Goal: Transaction & Acquisition: Purchase product/service

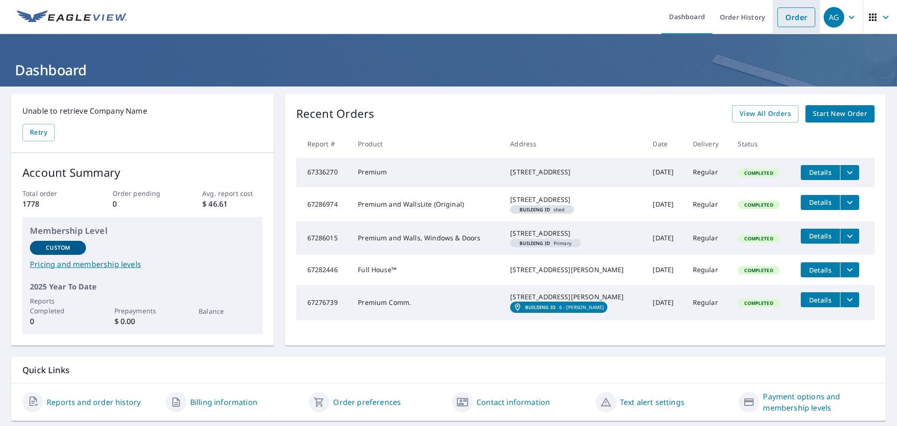
click at [790, 18] on link "Order" at bounding box center [797, 17] width 38 height 20
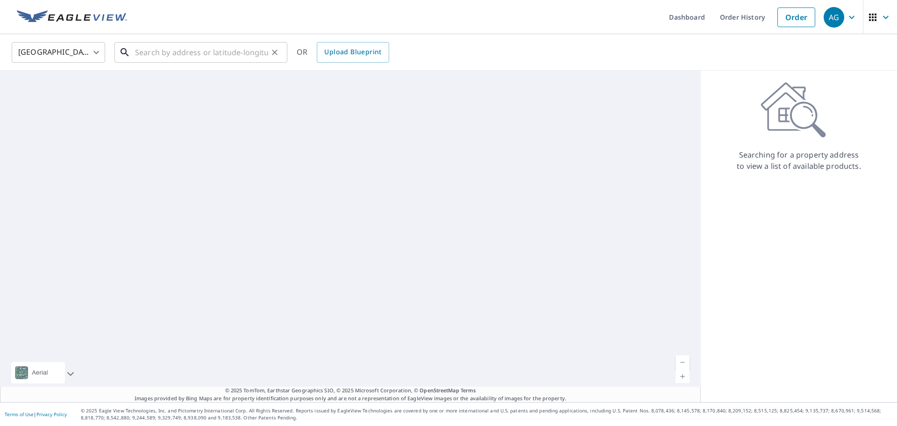
click at [174, 51] on input "text" at bounding box center [201, 52] width 133 height 26
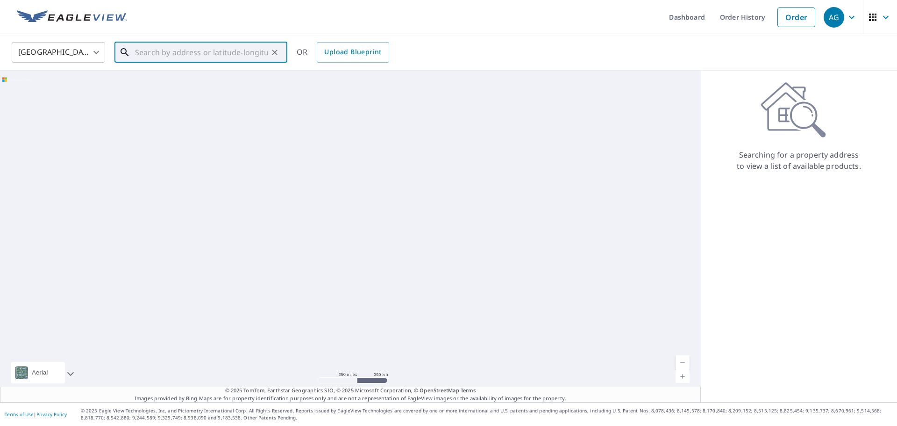
paste input "[STREET_ADDRESS]"
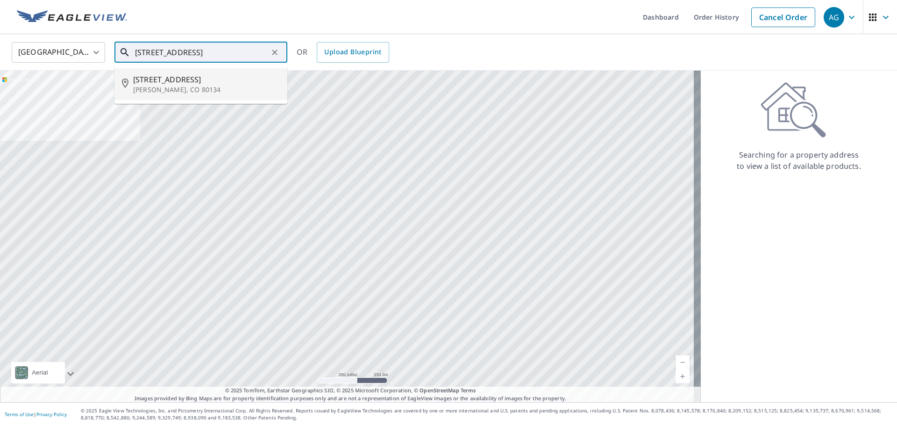
click at [188, 83] on span "[STREET_ADDRESS]" at bounding box center [206, 79] width 147 height 11
type input "[STREET_ADDRESS][PERSON_NAME]"
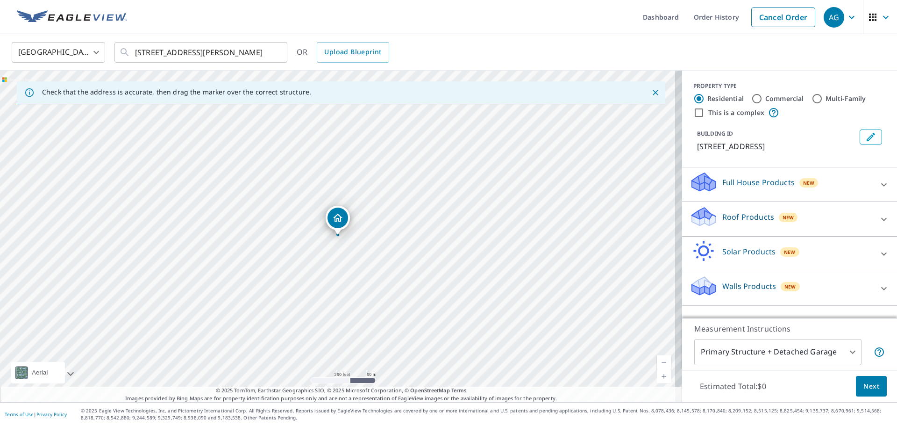
click at [486, 44] on div "[GEOGRAPHIC_DATA] [GEOGRAPHIC_DATA] ​ [STREET_ADDRESS] ​ OR Upload Blueprint" at bounding box center [446, 52] width 882 height 22
click at [653, 93] on icon "Close" at bounding box center [656, 93] width 6 height 6
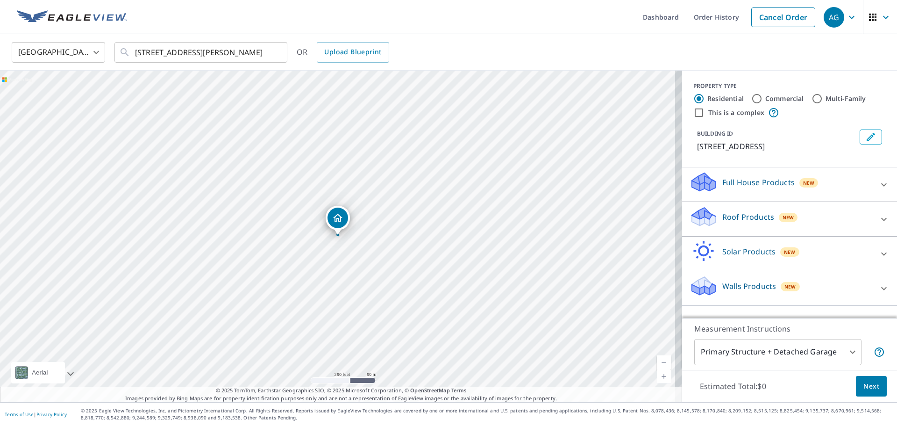
click at [754, 100] on input "Commercial" at bounding box center [757, 98] width 11 height 11
radio input "true"
type input "4"
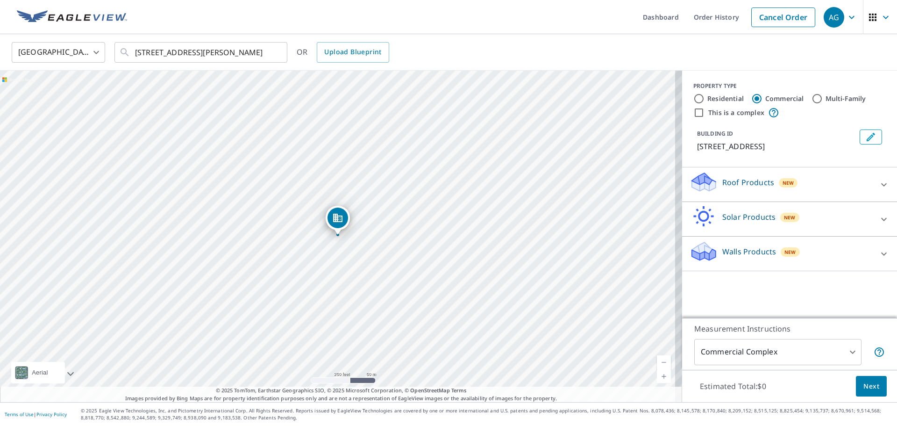
click at [864, 388] on span "Next" at bounding box center [872, 386] width 16 height 12
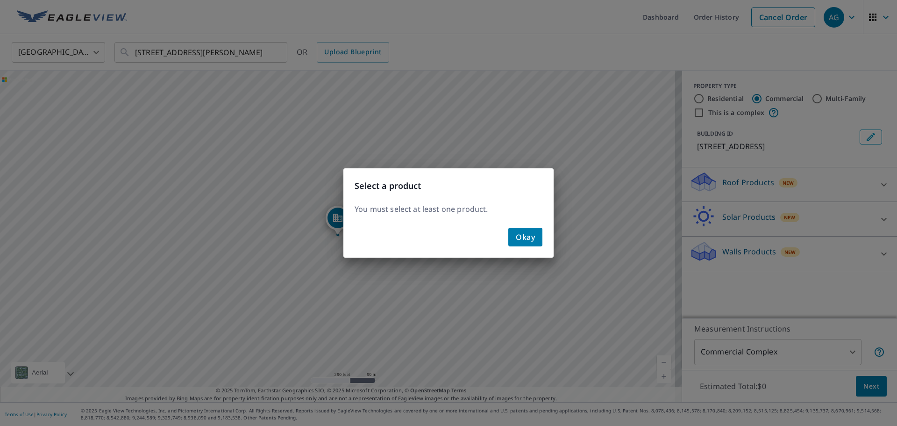
click at [523, 239] on span "Okay" at bounding box center [525, 236] width 19 height 13
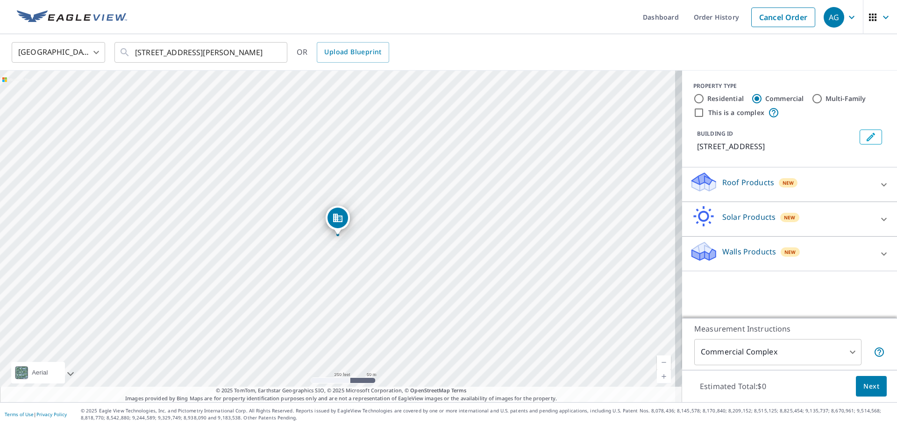
click at [744, 186] on p "Roof Products" at bounding box center [749, 182] width 52 height 11
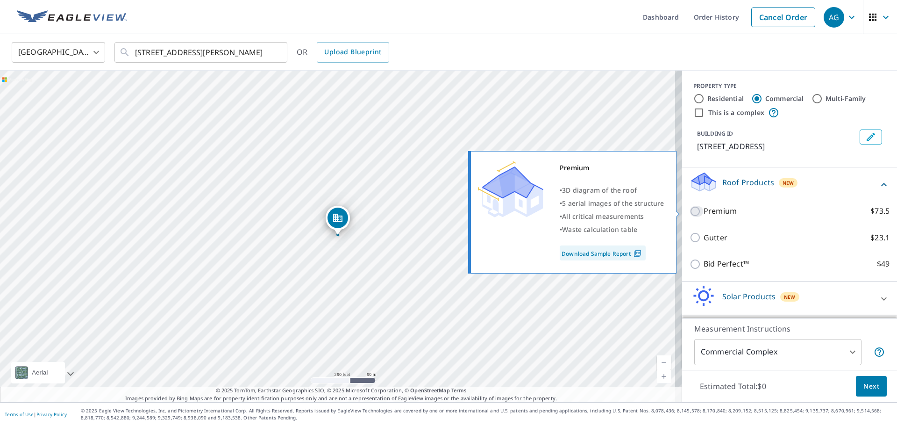
click at [691, 210] on input "Premium $73.5" at bounding box center [697, 211] width 14 height 11
checkbox input "true"
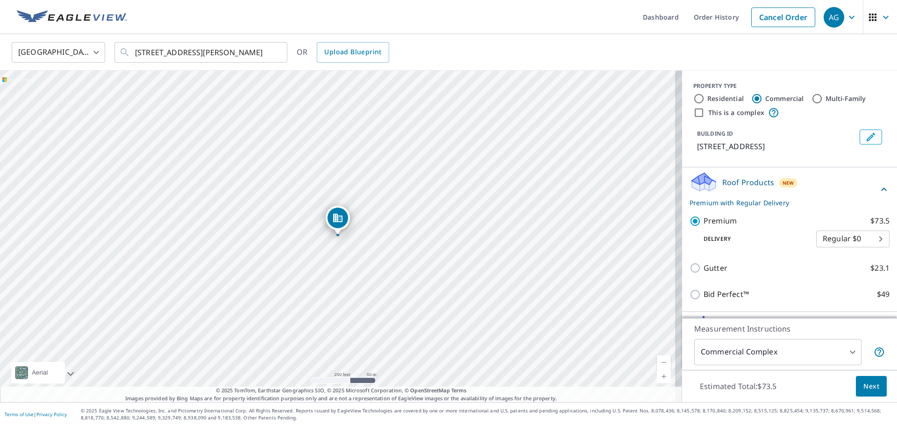
scroll to position [63, 0]
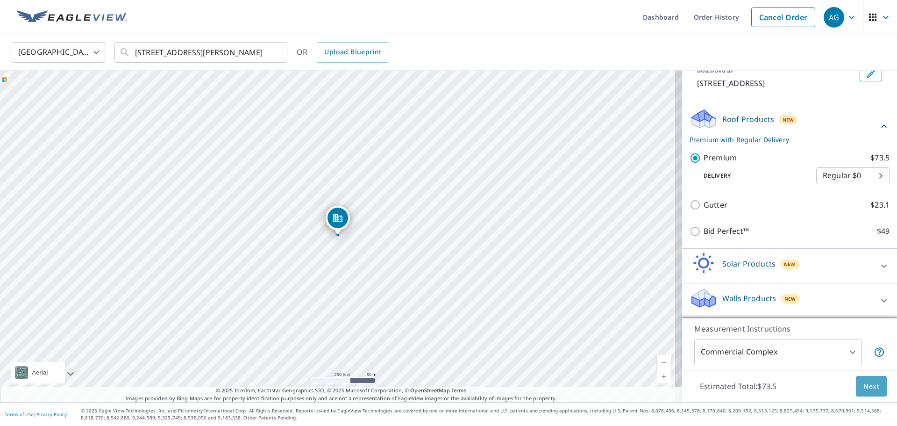
click at [868, 389] on span "Next" at bounding box center [872, 386] width 16 height 12
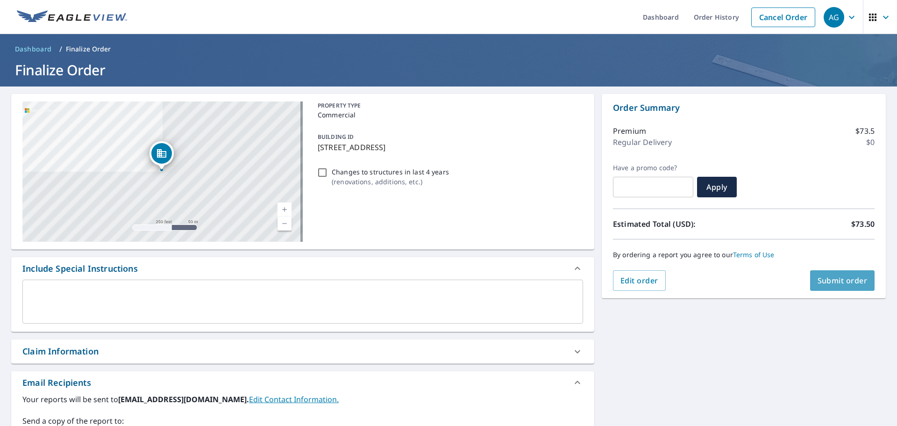
click at [835, 280] on span "Submit order" at bounding box center [843, 280] width 50 height 10
checkbox input "true"
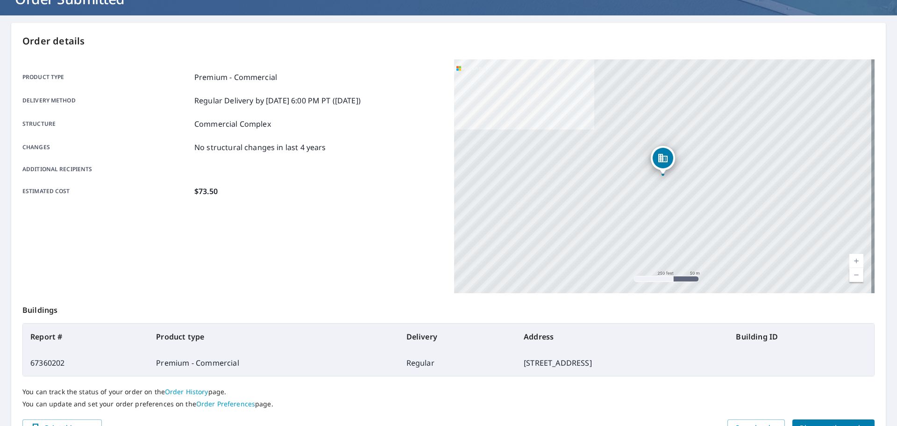
scroll to position [124, 0]
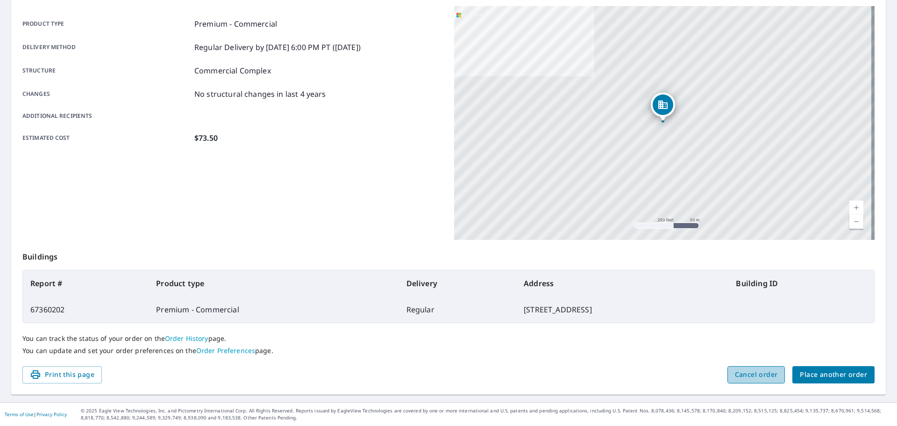
click at [759, 373] on span "Cancel order" at bounding box center [756, 375] width 43 height 12
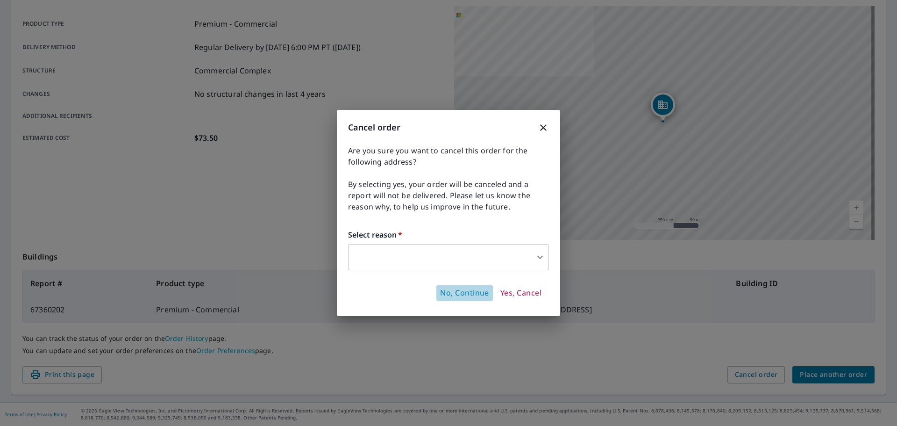
click at [466, 292] on span "No, Continue" at bounding box center [464, 293] width 49 height 10
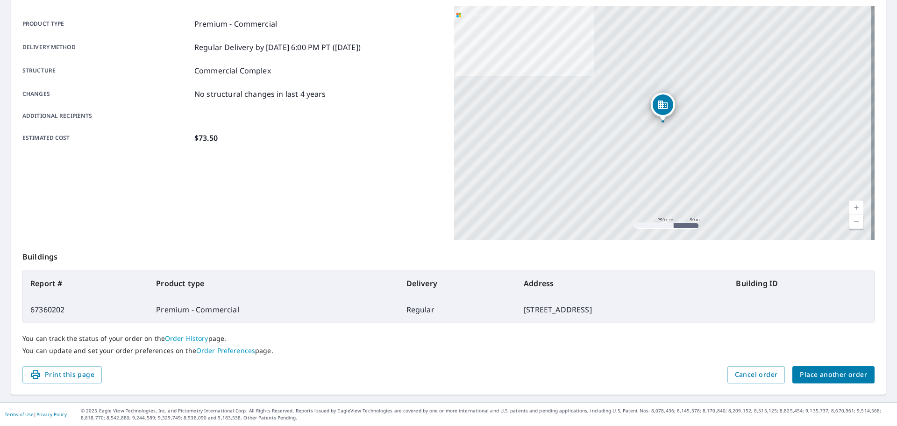
click at [590, 349] on p "You can update and set your order preferences on the Order Preferences page." at bounding box center [448, 350] width 853 height 8
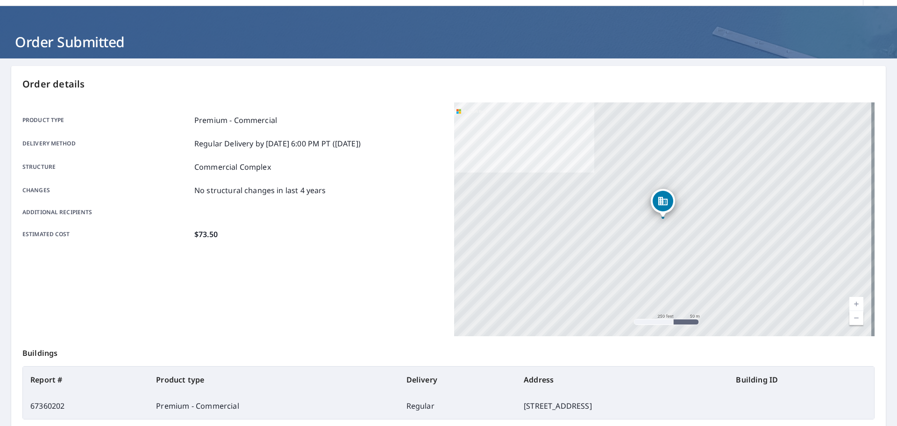
scroll to position [0, 0]
